Goal: Information Seeking & Learning: Understand process/instructions

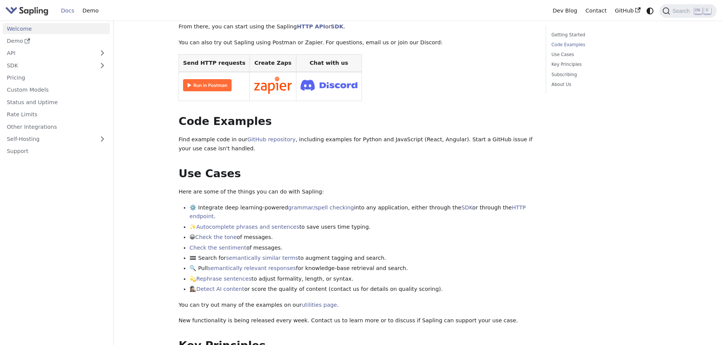
scroll to position [190, 0]
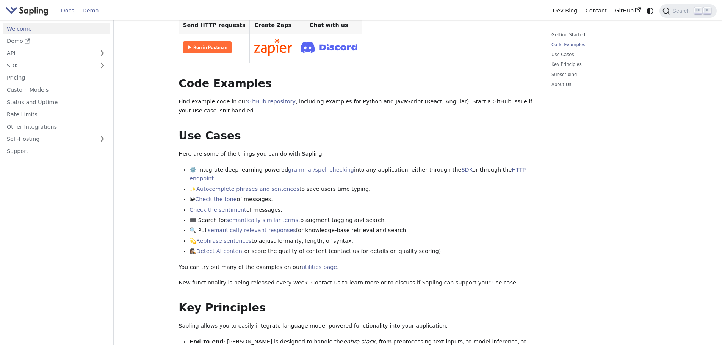
click at [92, 12] on link "Demo" at bounding box center [90, 11] width 24 height 12
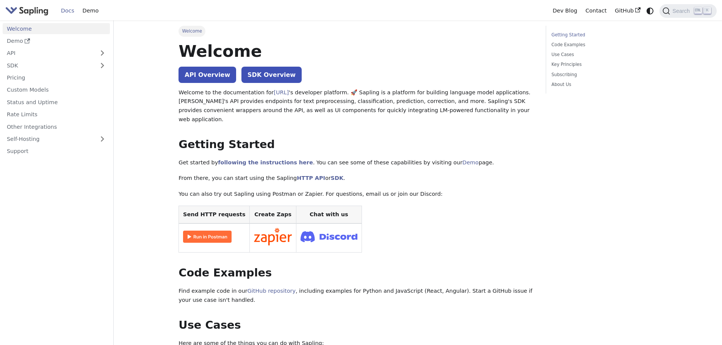
click at [38, 30] on link "Welcome" at bounding box center [56, 28] width 107 height 11
click at [38, 51] on link "API" at bounding box center [49, 53] width 92 height 11
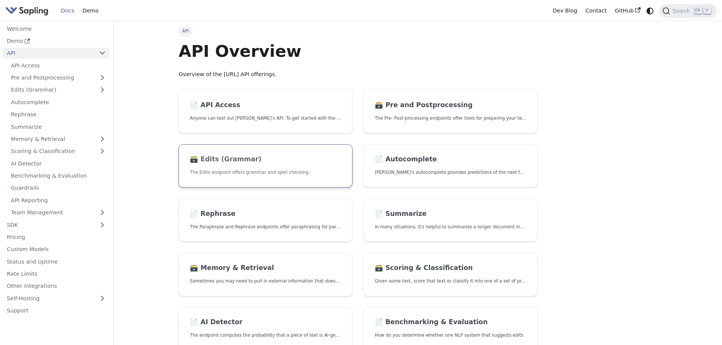
scroll to position [38, 0]
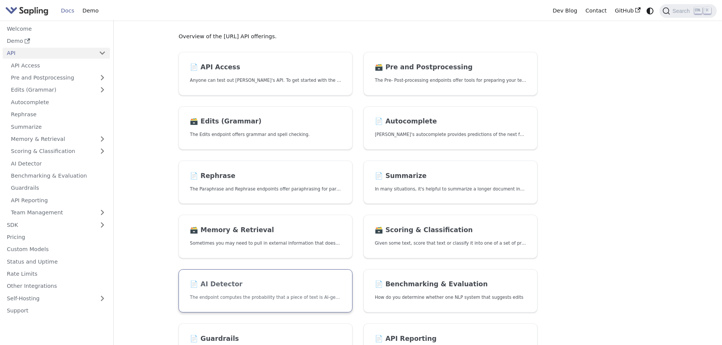
click at [268, 296] on p "The endpoint computes the probability that a piece of text is AI-generated," at bounding box center [265, 297] width 151 height 7
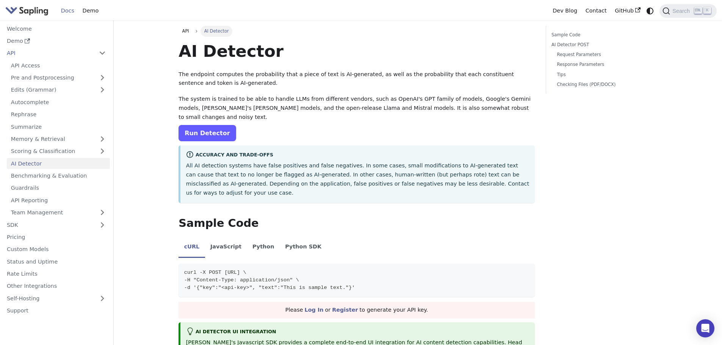
click at [212, 129] on link "Run Detector" at bounding box center [207, 133] width 57 height 16
